Goal: Task Accomplishment & Management: Manage account settings

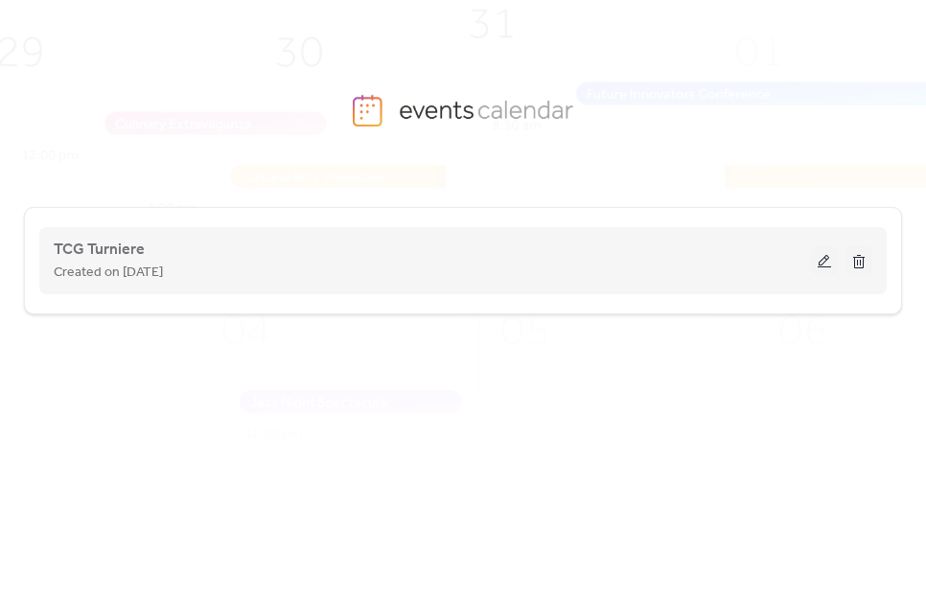
click at [623, 261] on div "Created on [DATE]" at bounding box center [432, 272] width 757 height 23
click at [827, 263] on button at bounding box center [824, 260] width 27 height 29
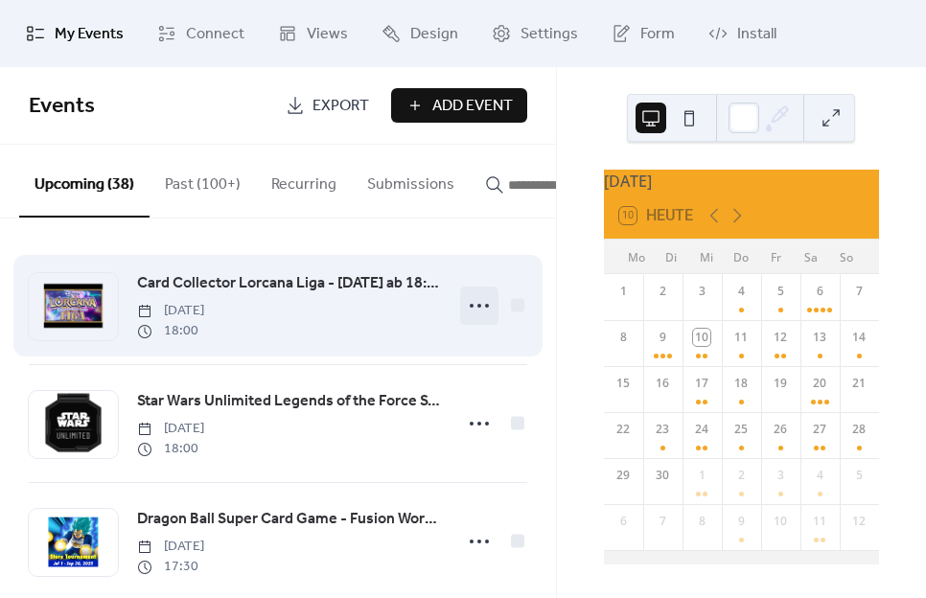
click at [470, 308] on circle at bounding box center [472, 306] width 4 height 4
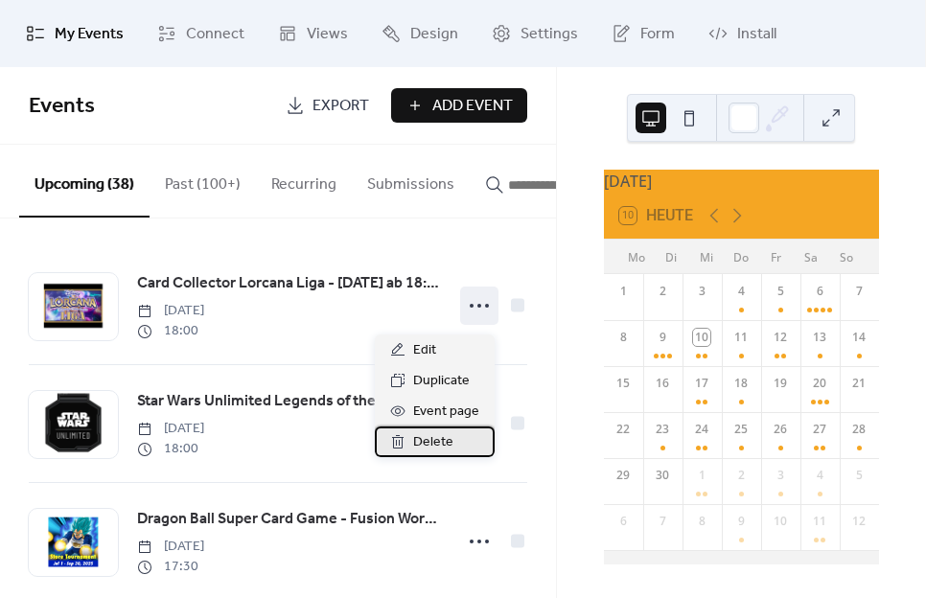
click at [426, 435] on span "Delete" at bounding box center [433, 442] width 40 height 23
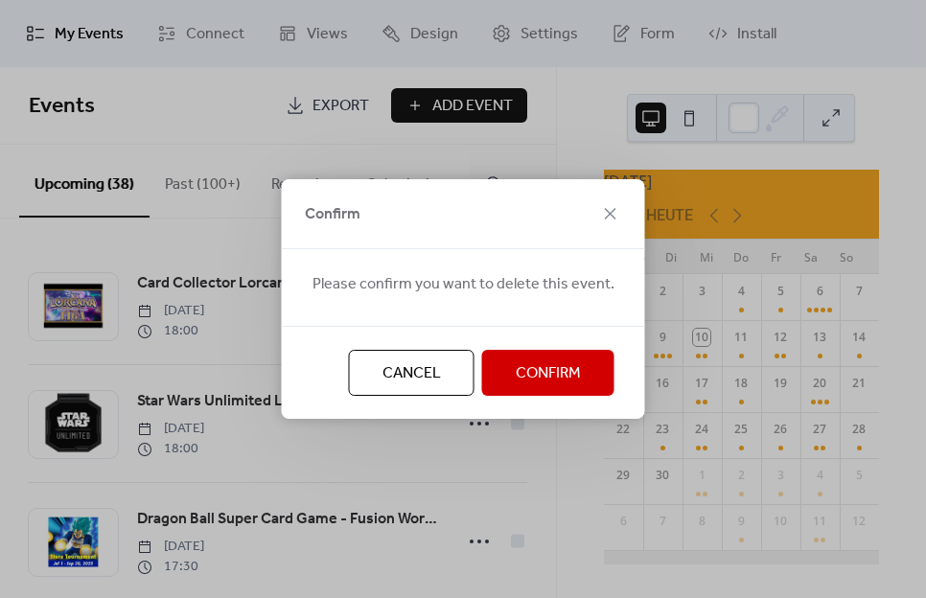
click at [542, 385] on span "Confirm" at bounding box center [548, 373] width 65 height 23
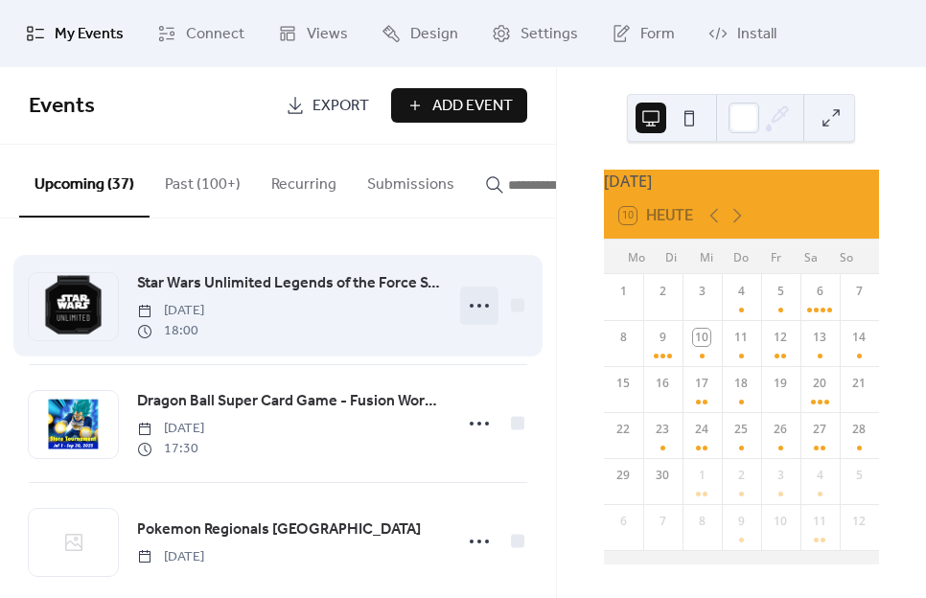
click at [477, 310] on icon at bounding box center [479, 306] width 31 height 31
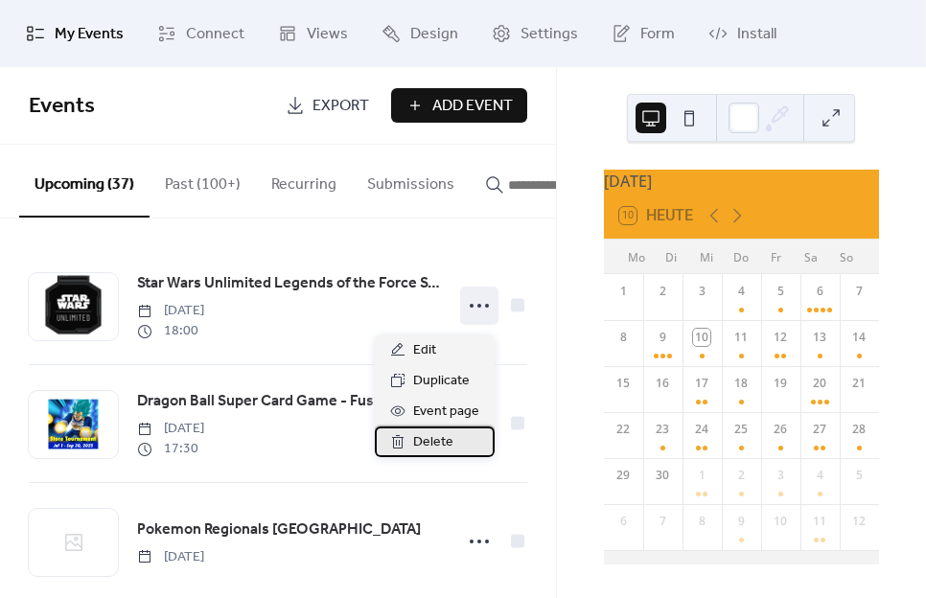
click at [430, 436] on span "Delete" at bounding box center [433, 442] width 40 height 23
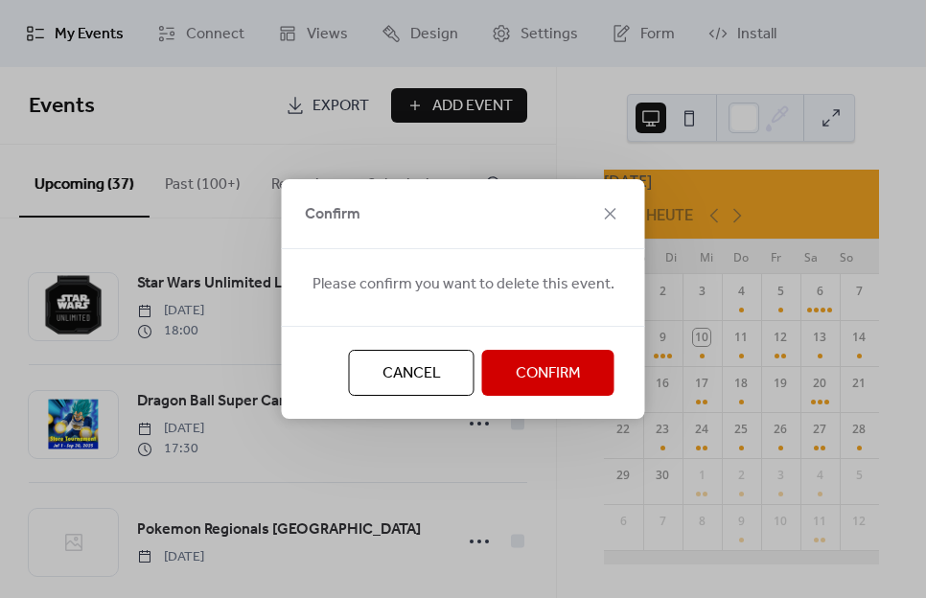
click at [555, 376] on span "Confirm" at bounding box center [548, 373] width 65 height 23
